Goal: Task Accomplishment & Management: Manage account settings

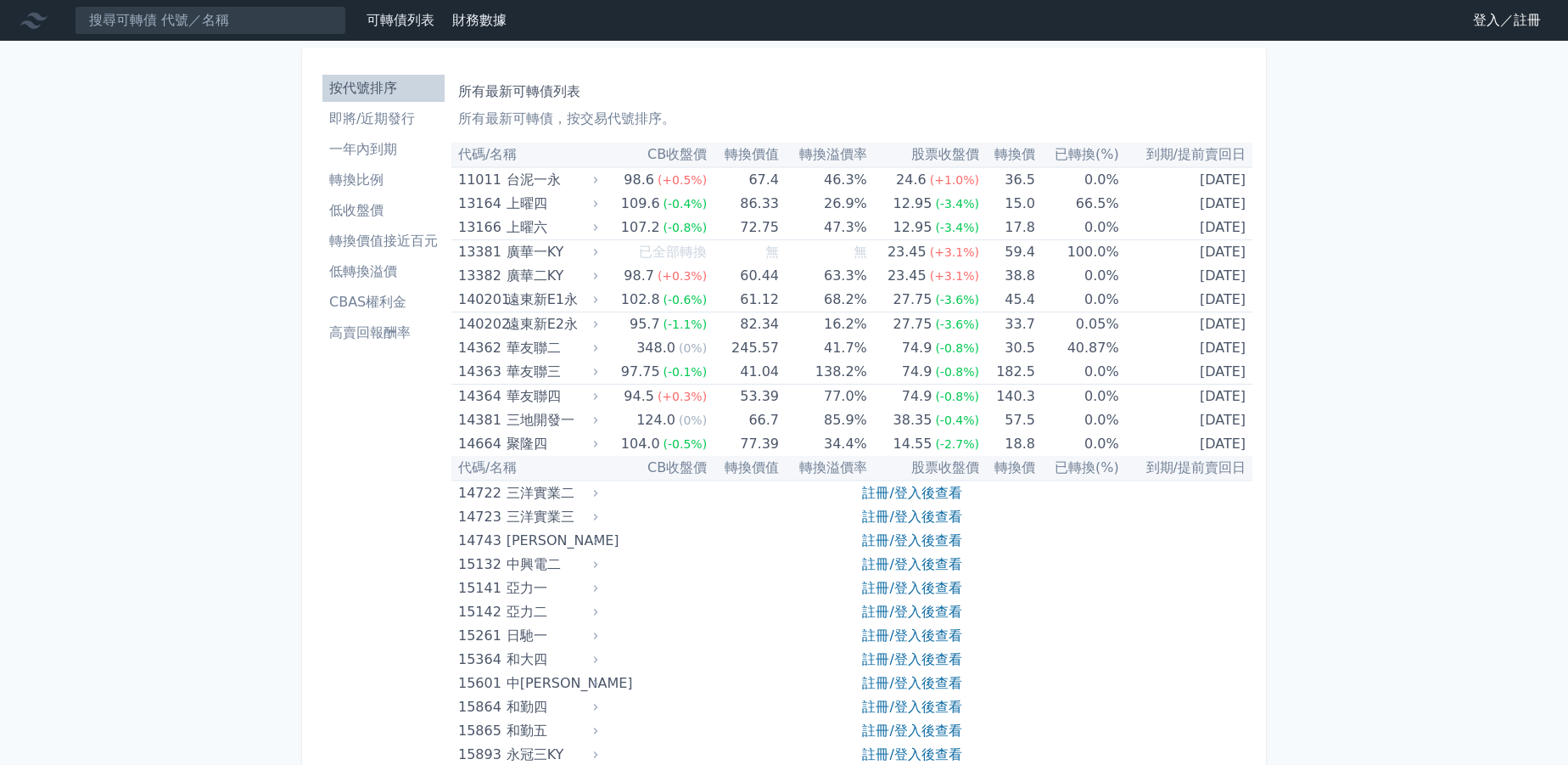
click at [1484, 16] on link "登入／註冊" at bounding box center [1506, 21] width 95 height 27
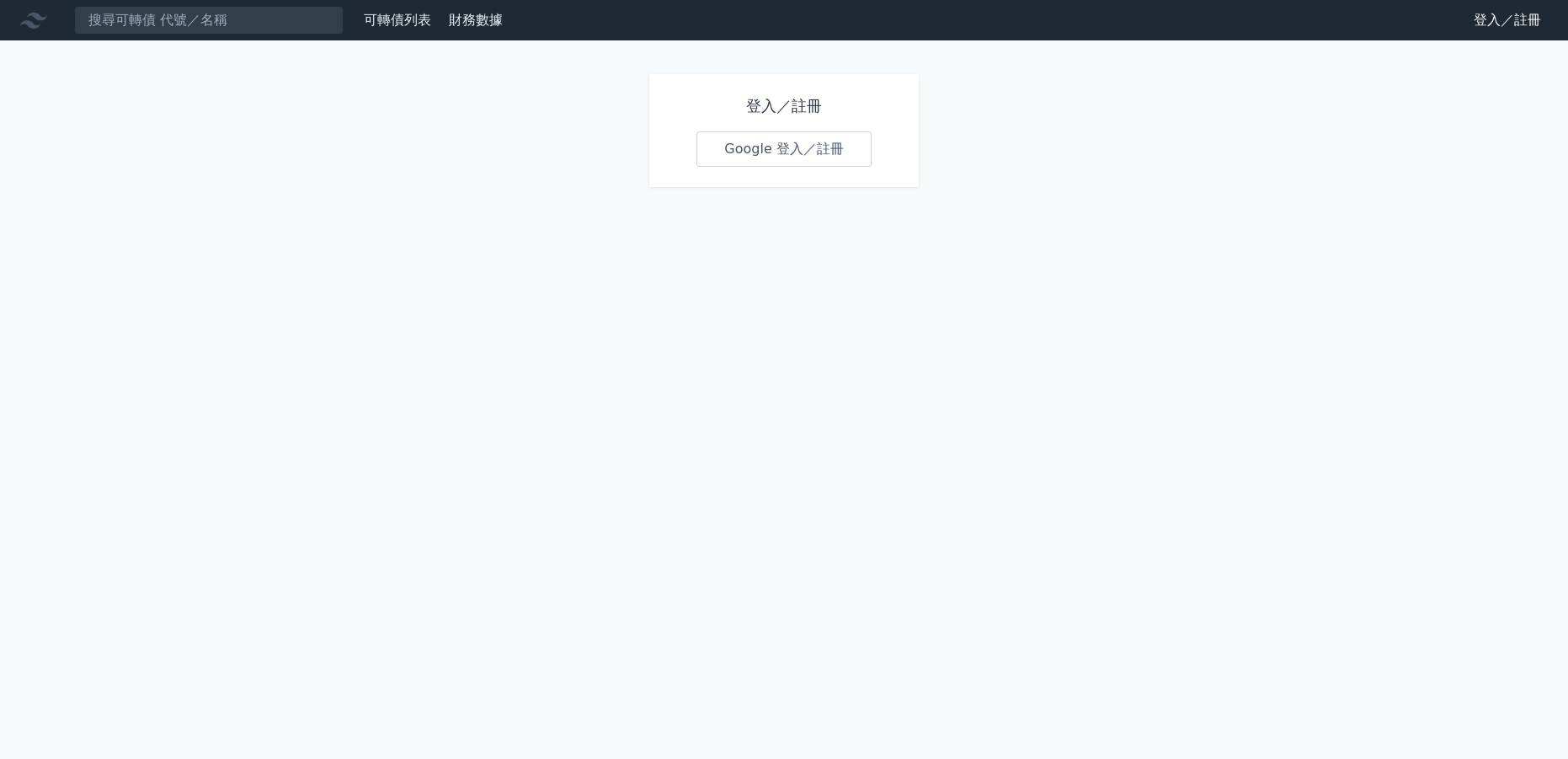
click at [808, 165] on link "Google 登入／註冊" at bounding box center [784, 149] width 175 height 35
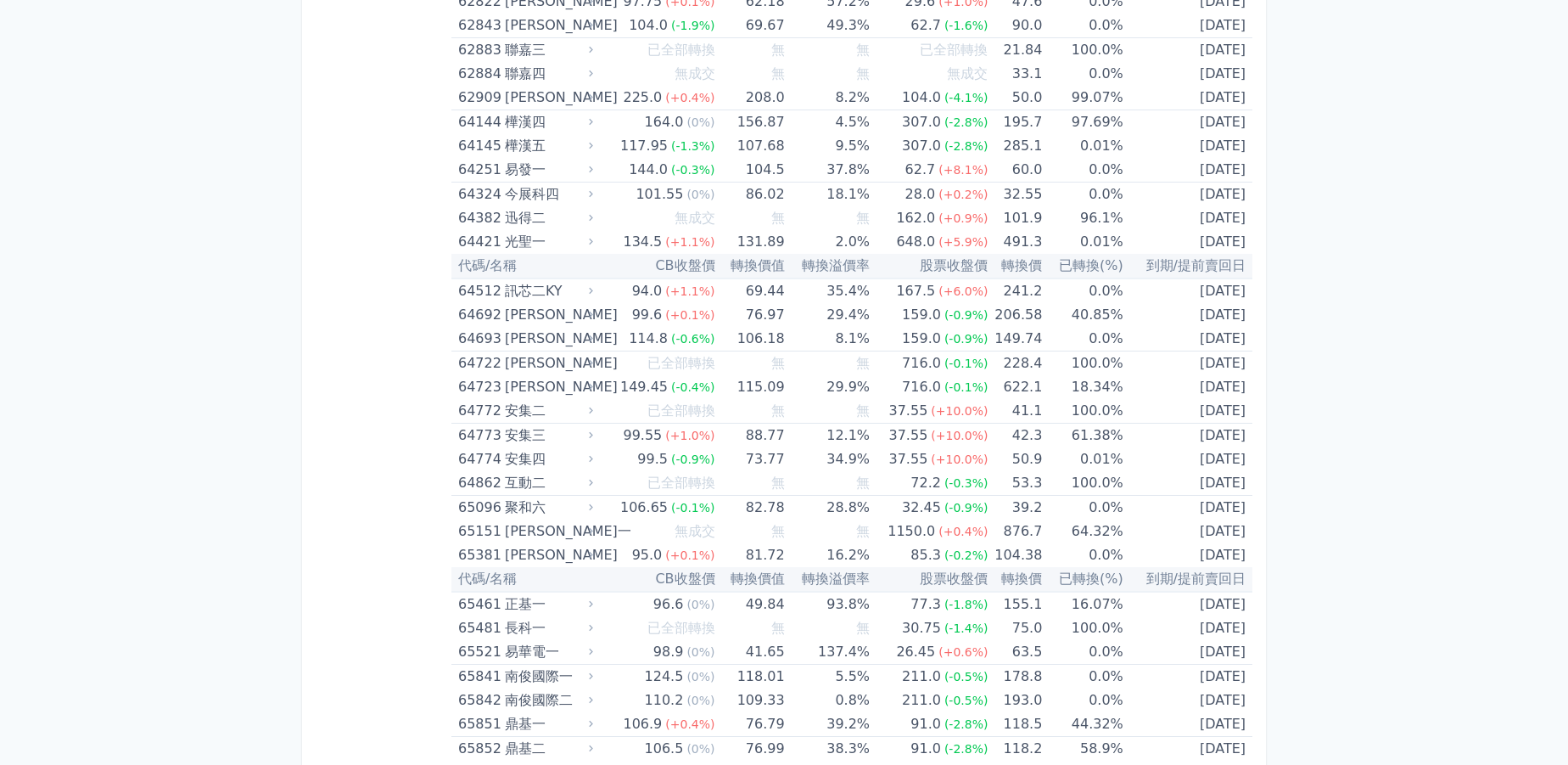
scroll to position [9820, 0]
